Goal: Transaction & Acquisition: Obtain resource

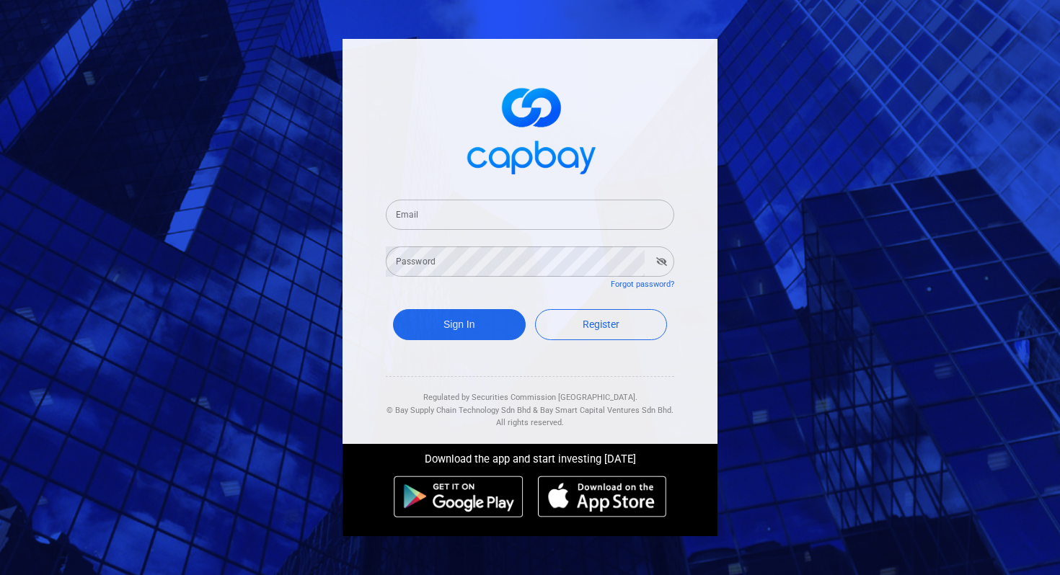
click at [459, 221] on input "Email" at bounding box center [530, 215] width 288 height 30
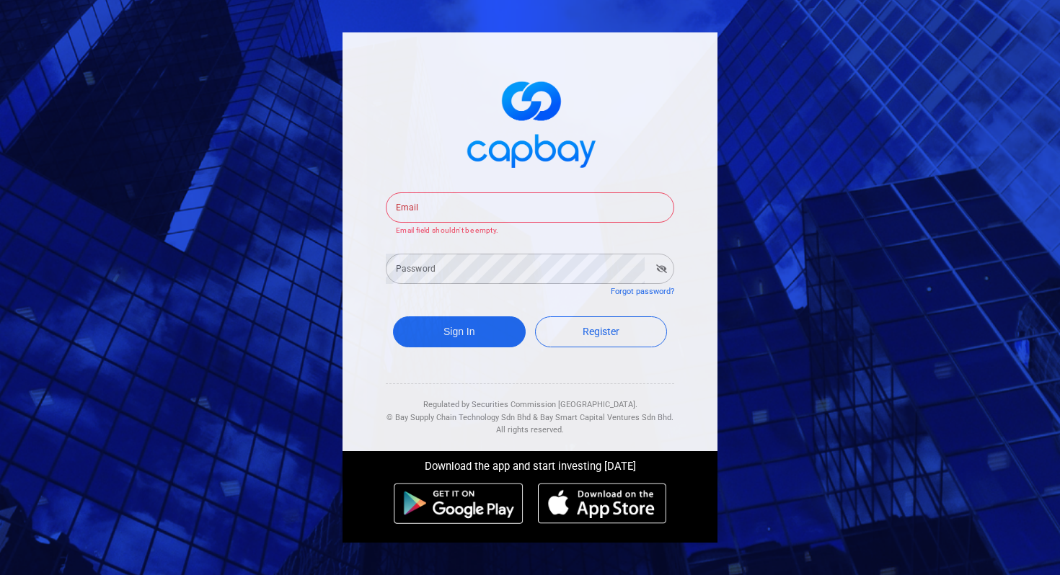
type input "[EMAIL_ADDRESS][DOMAIN_NAME]"
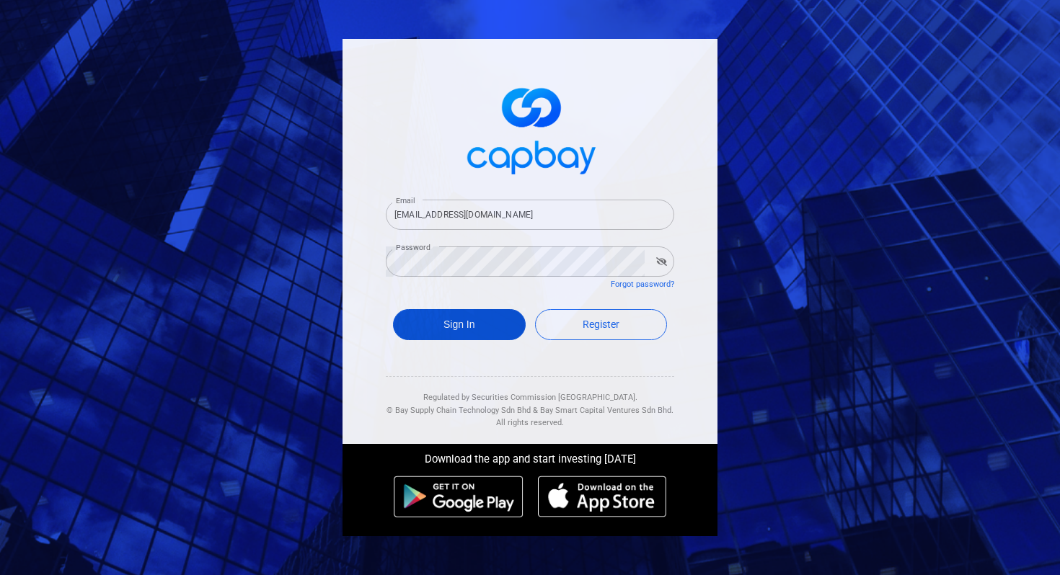
click at [463, 324] on button "Sign In" at bounding box center [459, 324] width 133 height 31
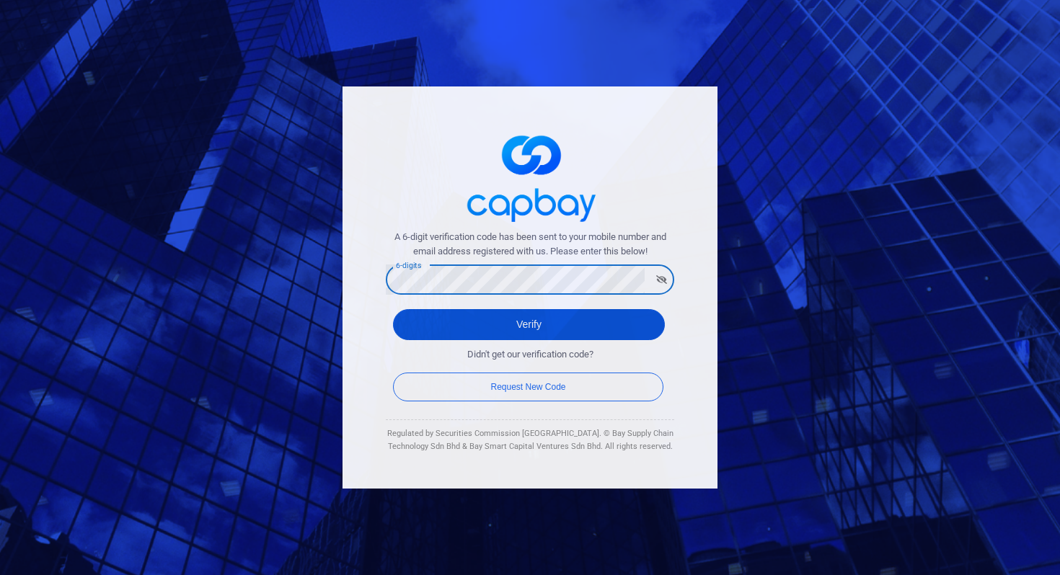
click at [642, 325] on button "Verify" at bounding box center [529, 324] width 272 height 31
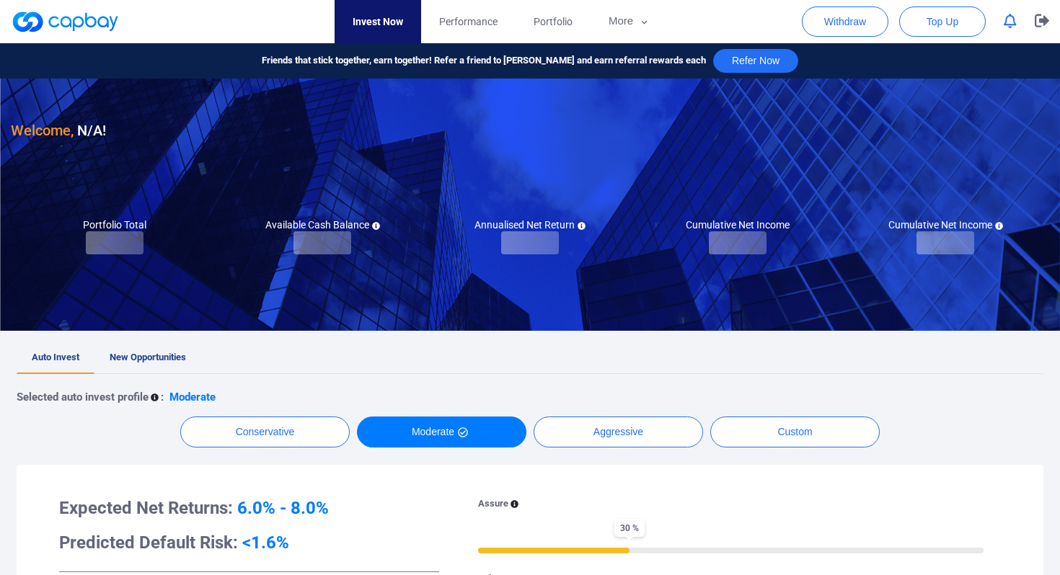
checkbox input "true"
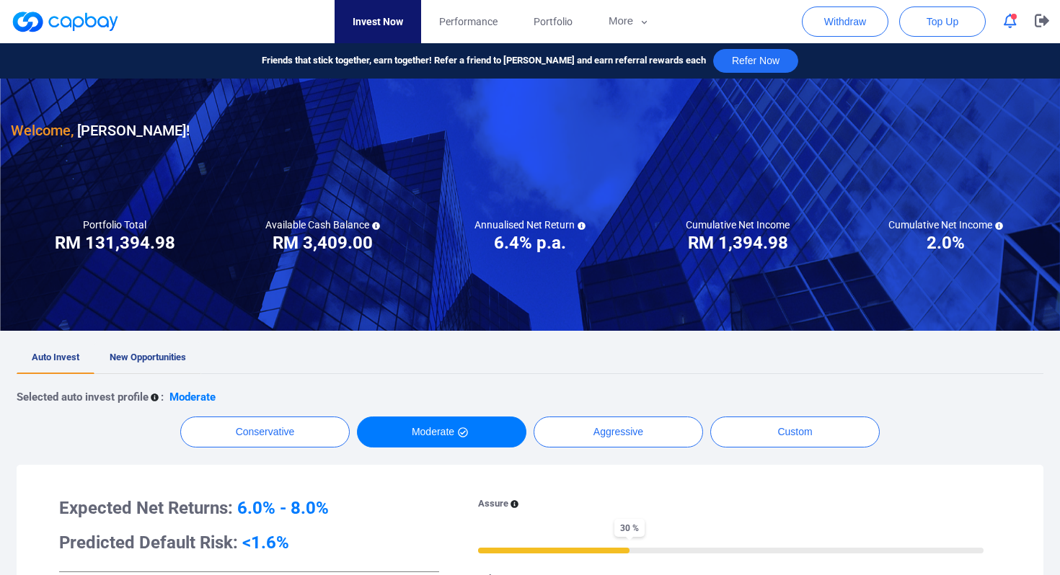
click at [157, 352] on span "New Opportunities" at bounding box center [148, 357] width 76 height 11
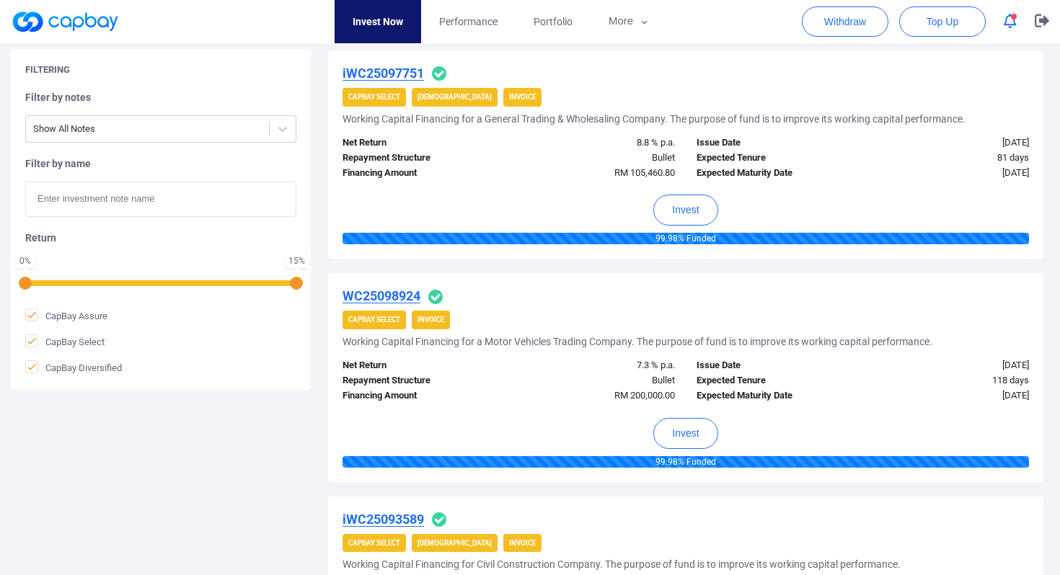
scroll to position [1663, 0]
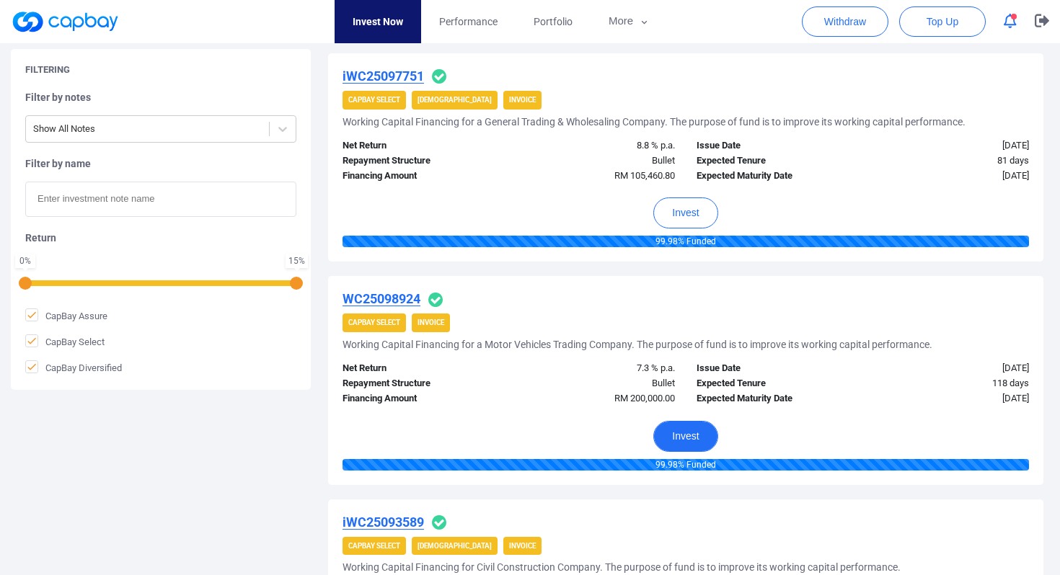
click at [681, 436] on button "Invest" at bounding box center [685, 436] width 64 height 31
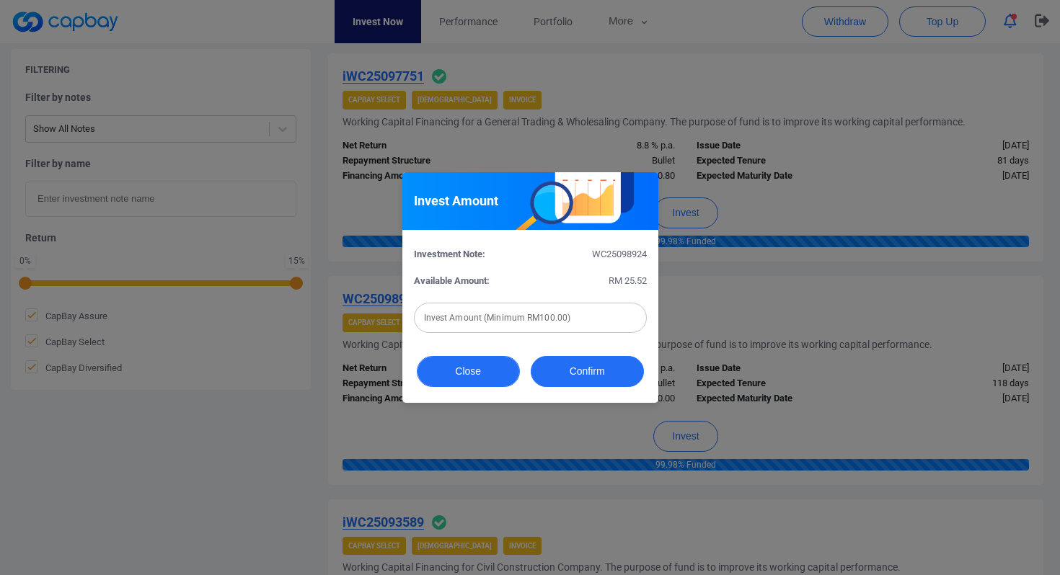
click at [478, 372] on button "Close" at bounding box center [468, 371] width 103 height 31
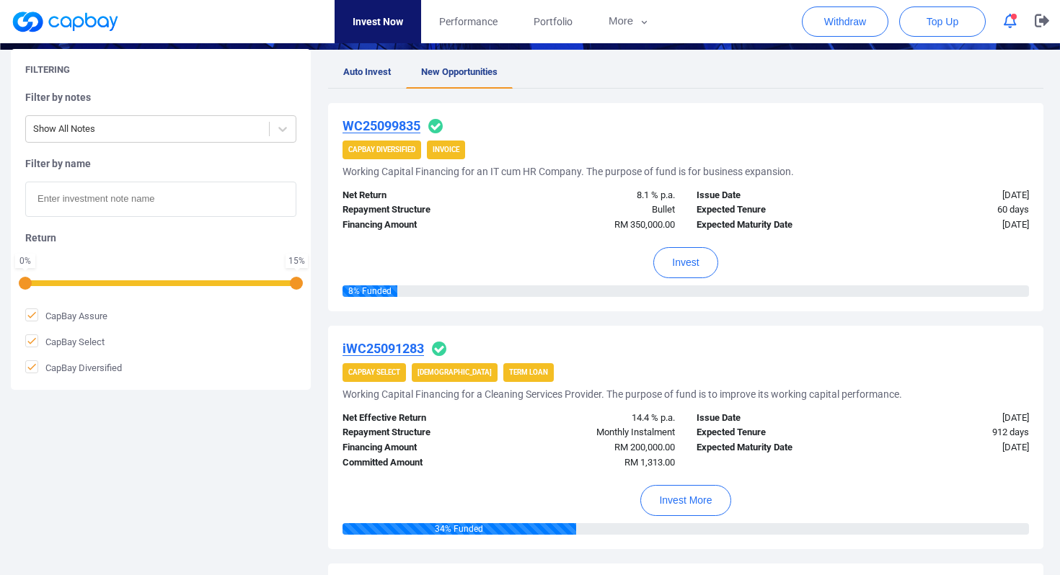
scroll to position [244, 0]
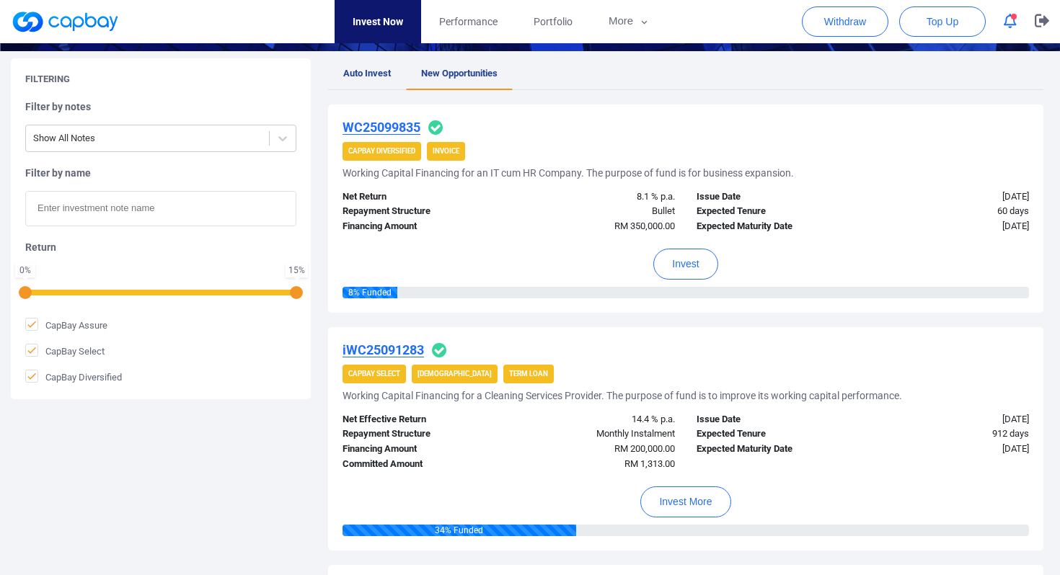
click at [373, 128] on u "WC25099835" at bounding box center [382, 127] width 78 height 15
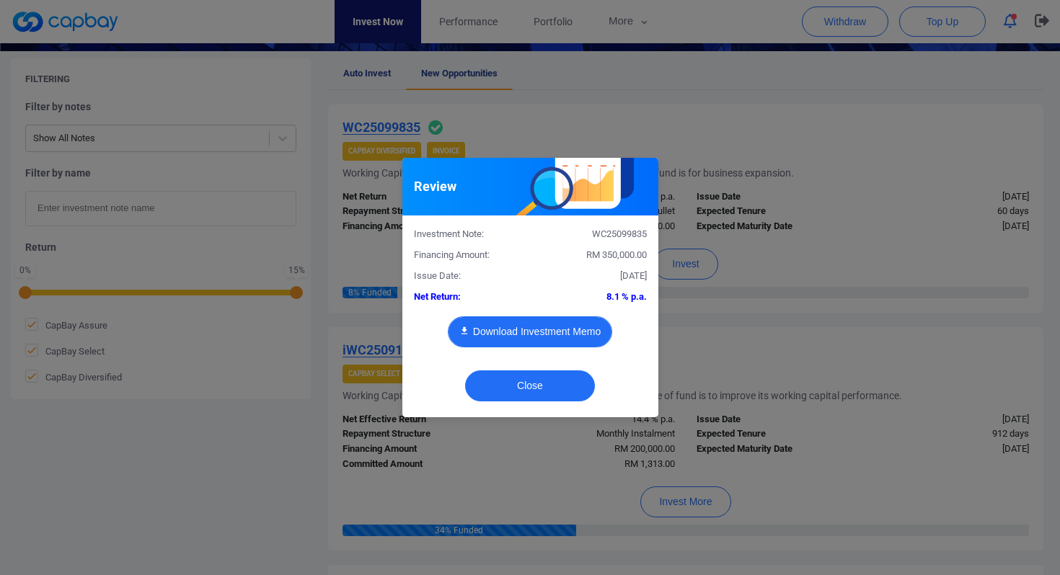
click at [525, 330] on button "Download Investment Memo" at bounding box center [530, 332] width 164 height 31
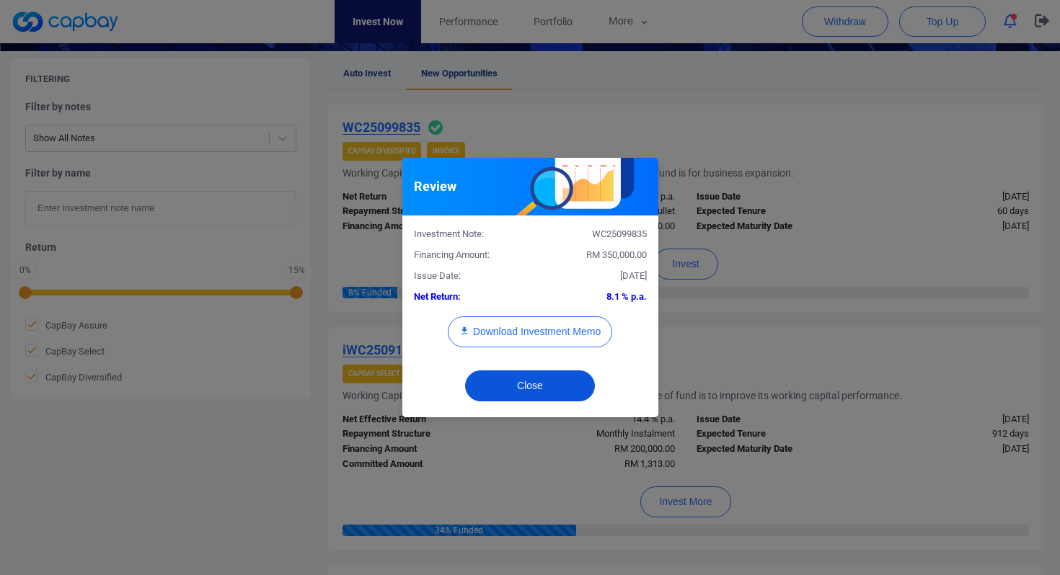
click at [536, 385] on button "Close" at bounding box center [530, 386] width 130 height 31
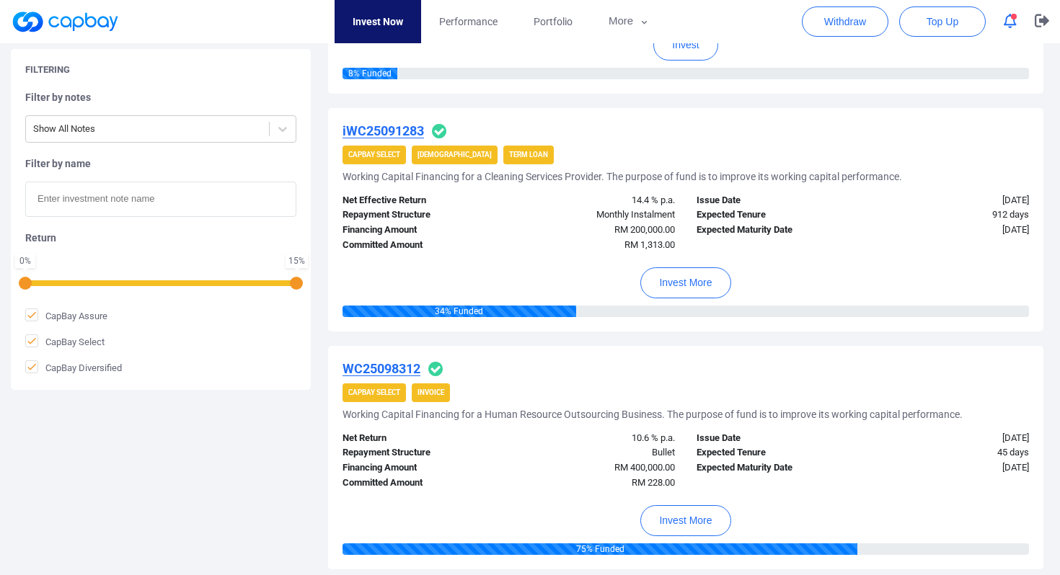
scroll to position [474, 0]
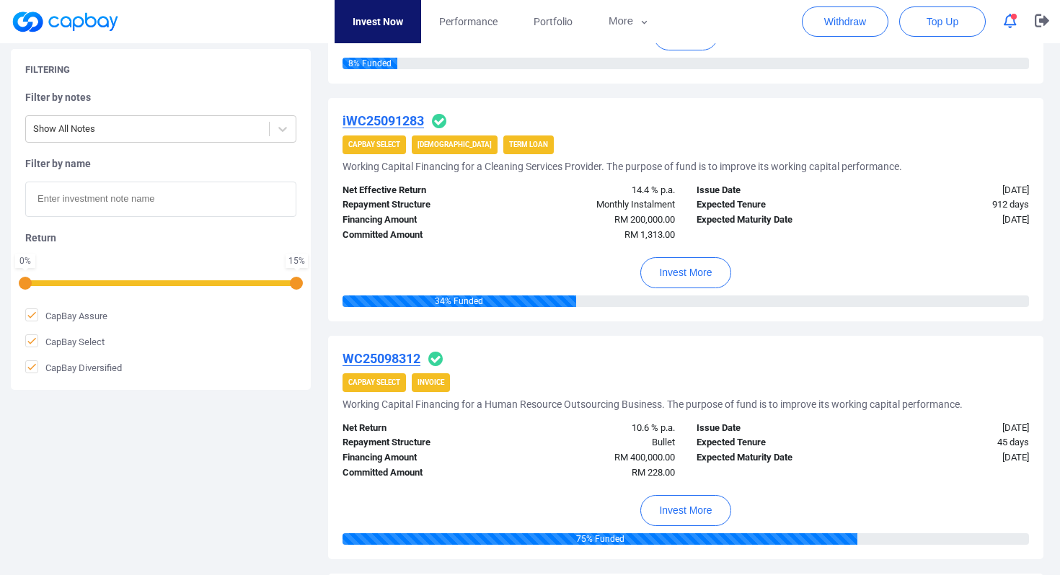
click at [383, 120] on u "iWC25091283" at bounding box center [383, 120] width 81 height 15
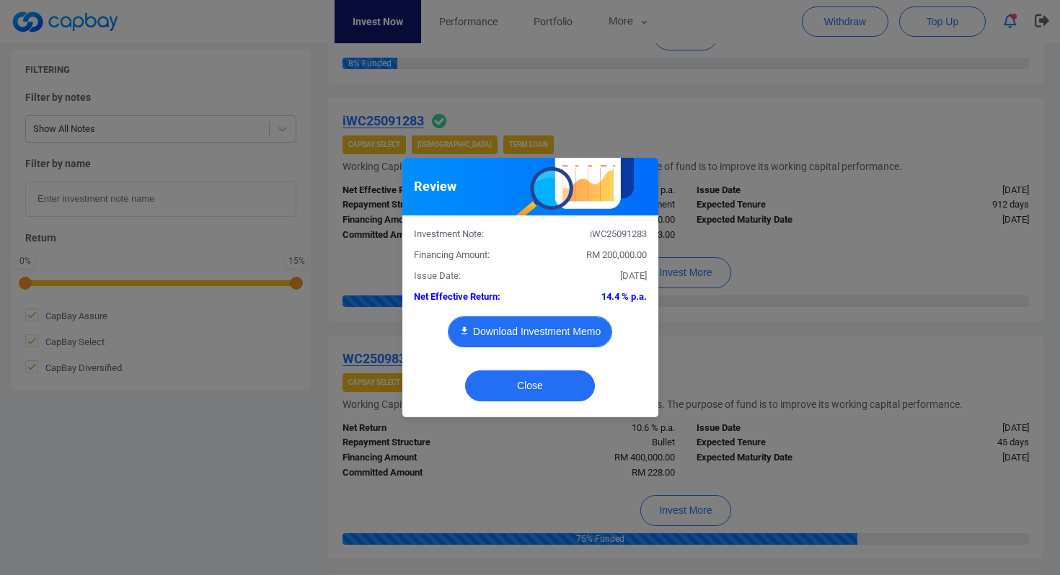
click at [526, 321] on button "Download Investment Memo" at bounding box center [530, 332] width 164 height 31
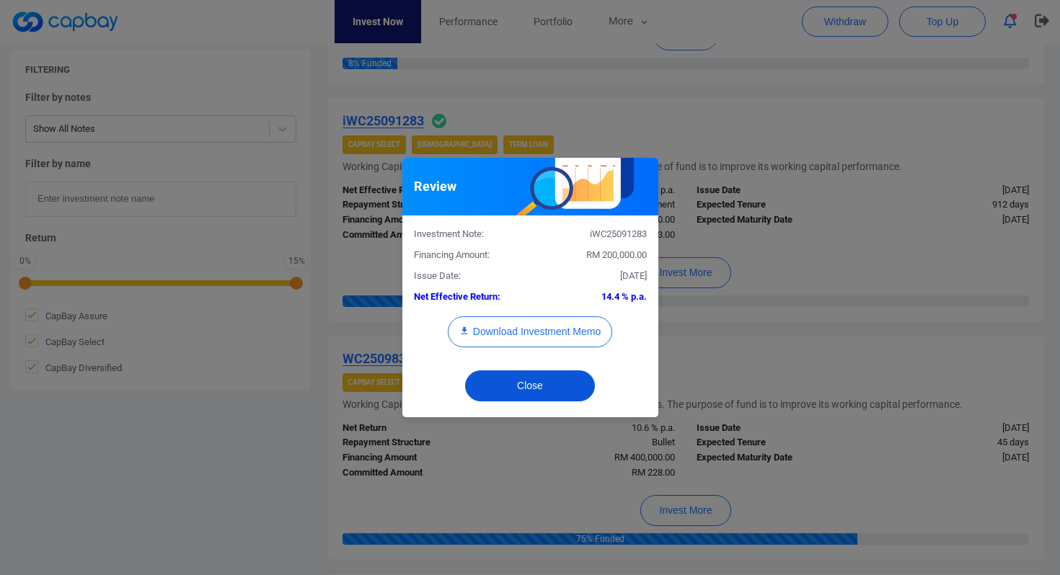
click at [531, 383] on button "Close" at bounding box center [530, 386] width 130 height 31
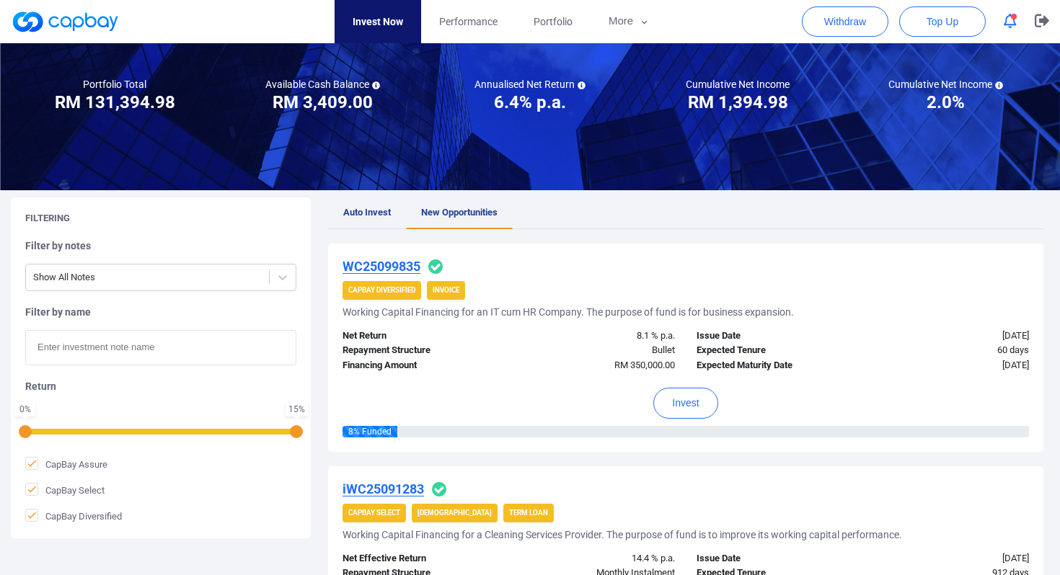
scroll to position [0, 0]
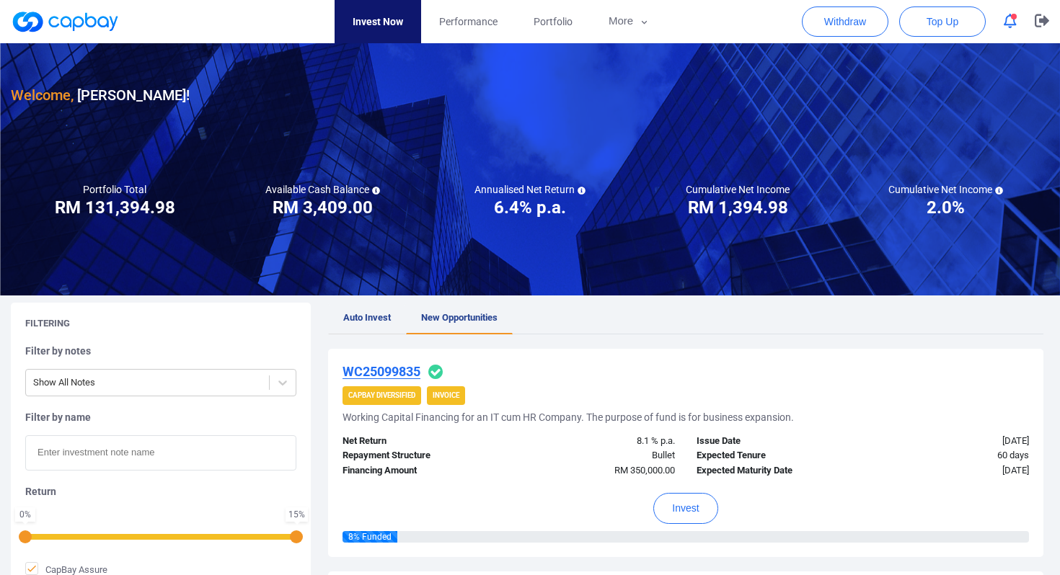
click at [372, 306] on link "Auto Invest" at bounding box center [367, 319] width 78 height 32
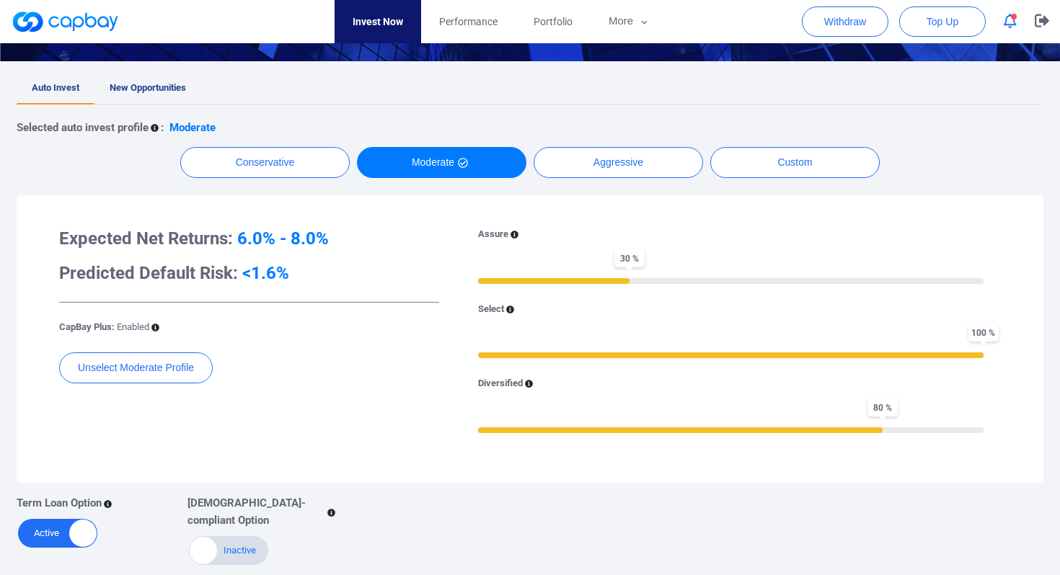
scroll to position [270, 0]
